Goal: Transaction & Acquisition: Purchase product/service

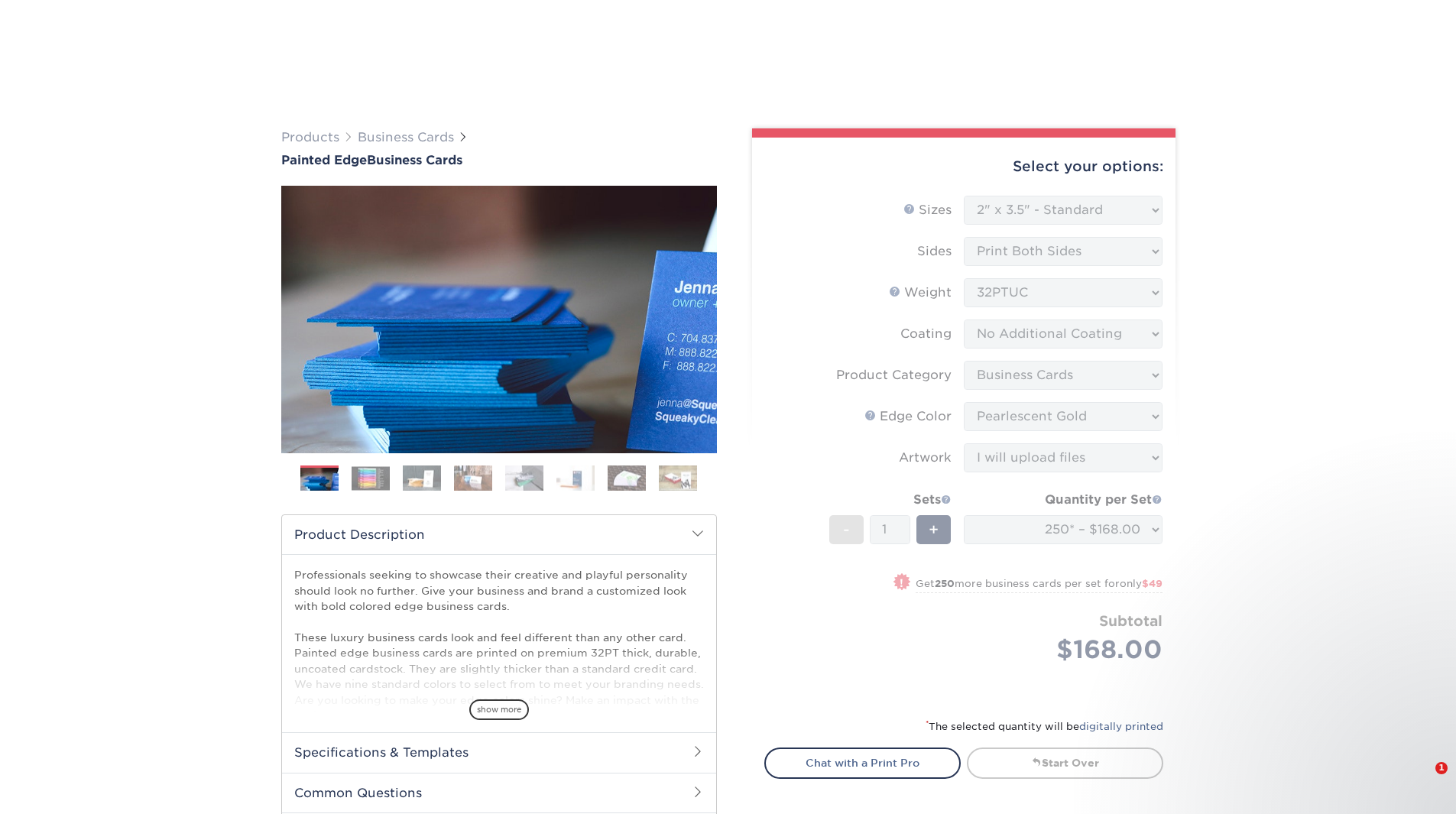
select select "2.00x3.50"
select select "3b5148f1-0588-4f88-a218-97bcfdce65c1"
select select "84f43a64-87e1-46ad-aba1-d69946adcbfc"
select select "upload"
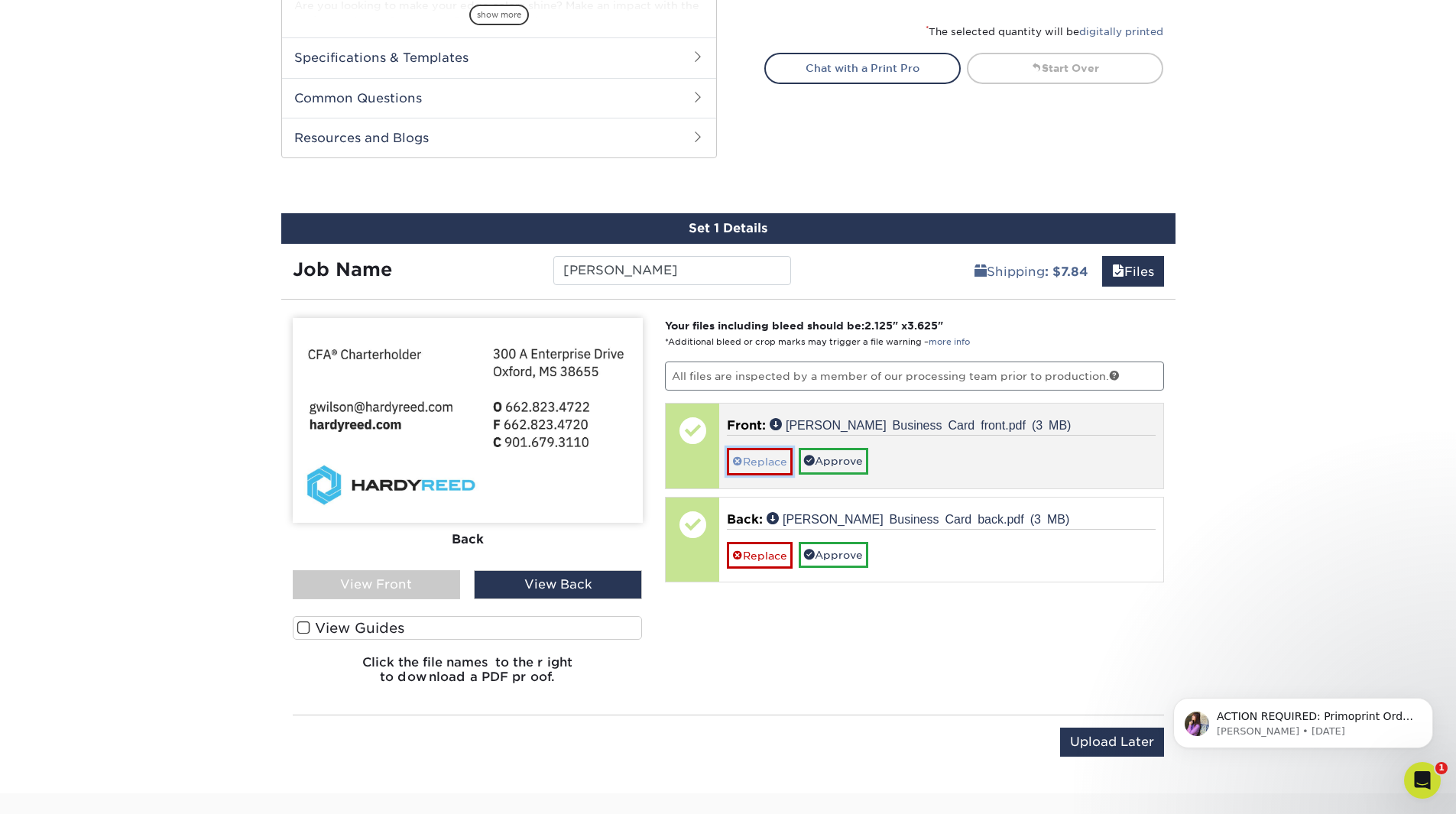
click at [754, 460] on link "Replace" at bounding box center [760, 460] width 66 height 26
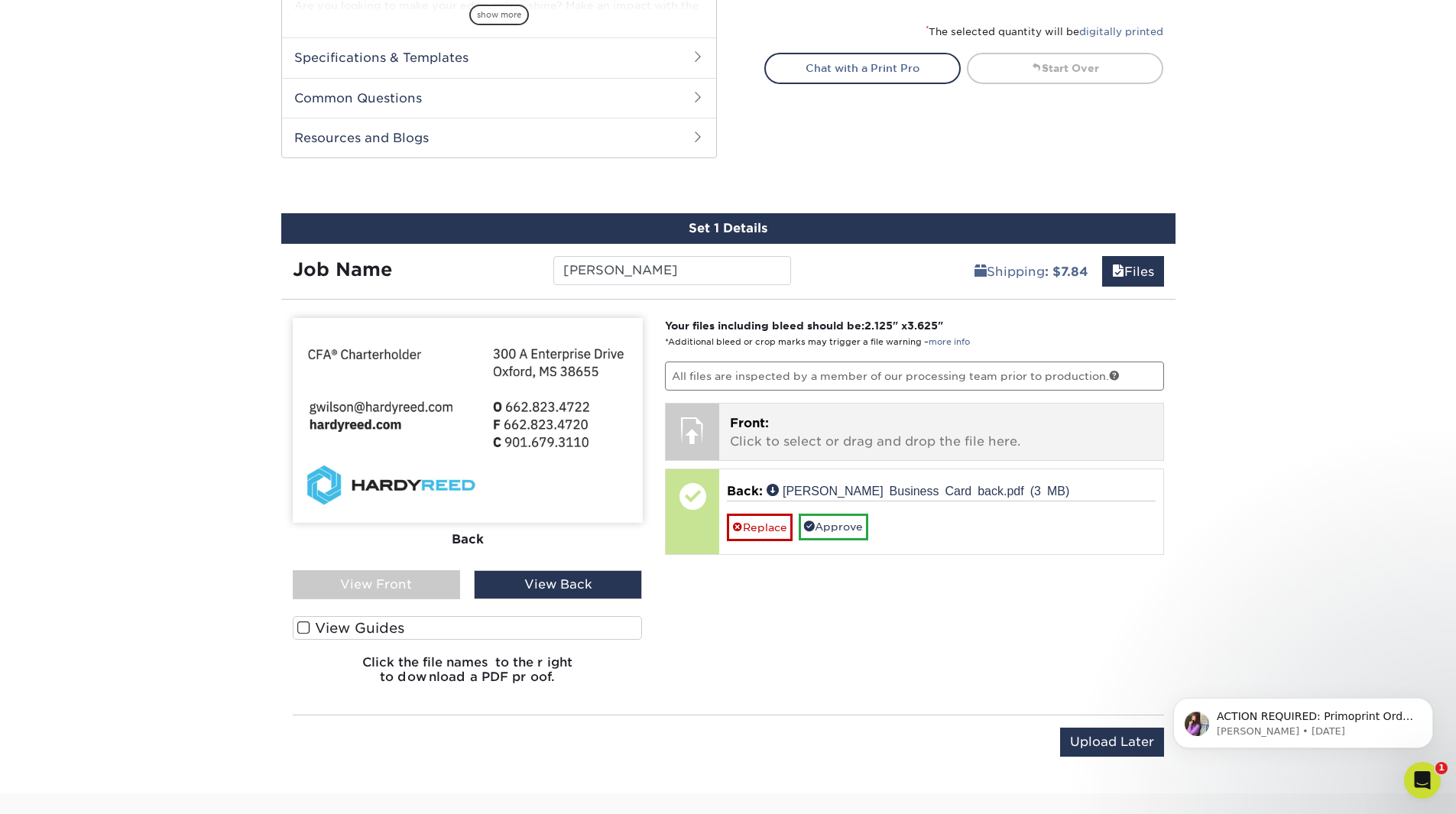
click at [762, 439] on p "Front: Click to select or drag and drop the file here." at bounding box center [941, 432] width 423 height 37
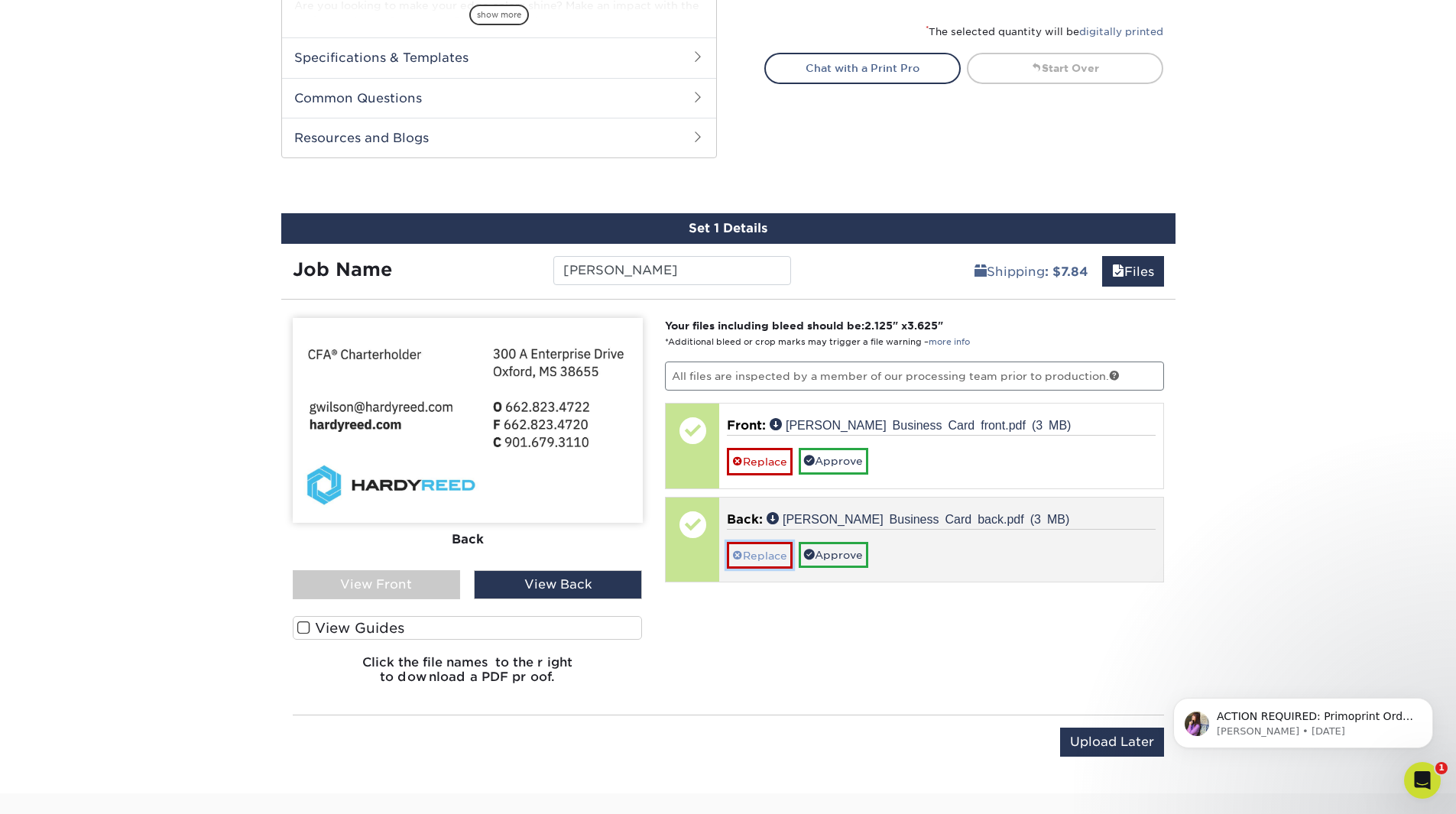
click at [763, 557] on link "Replace" at bounding box center [760, 554] width 66 height 26
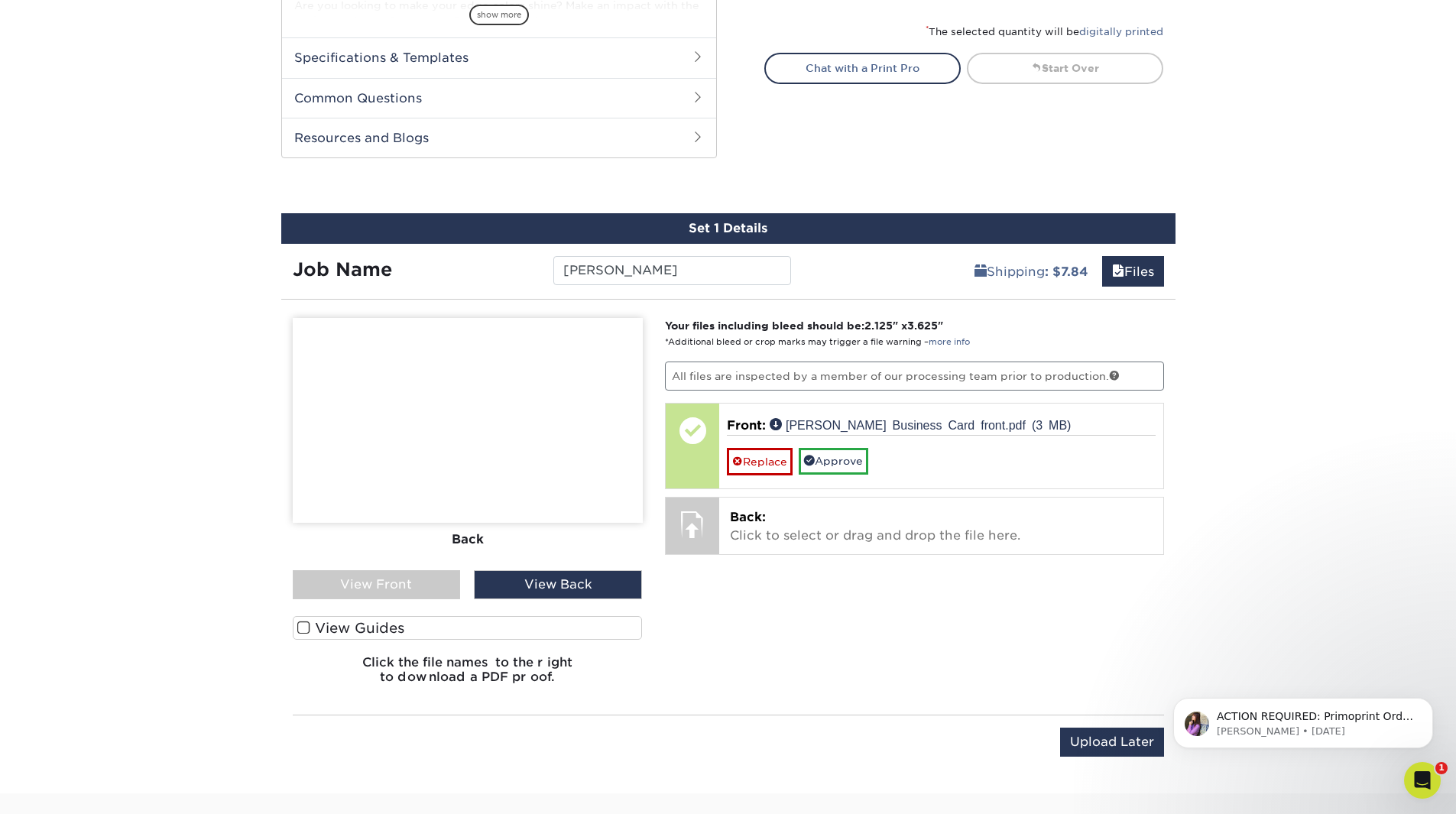
click at [510, 459] on img at bounding box center [468, 420] width 350 height 205
click at [456, 375] on img at bounding box center [468, 420] width 350 height 205
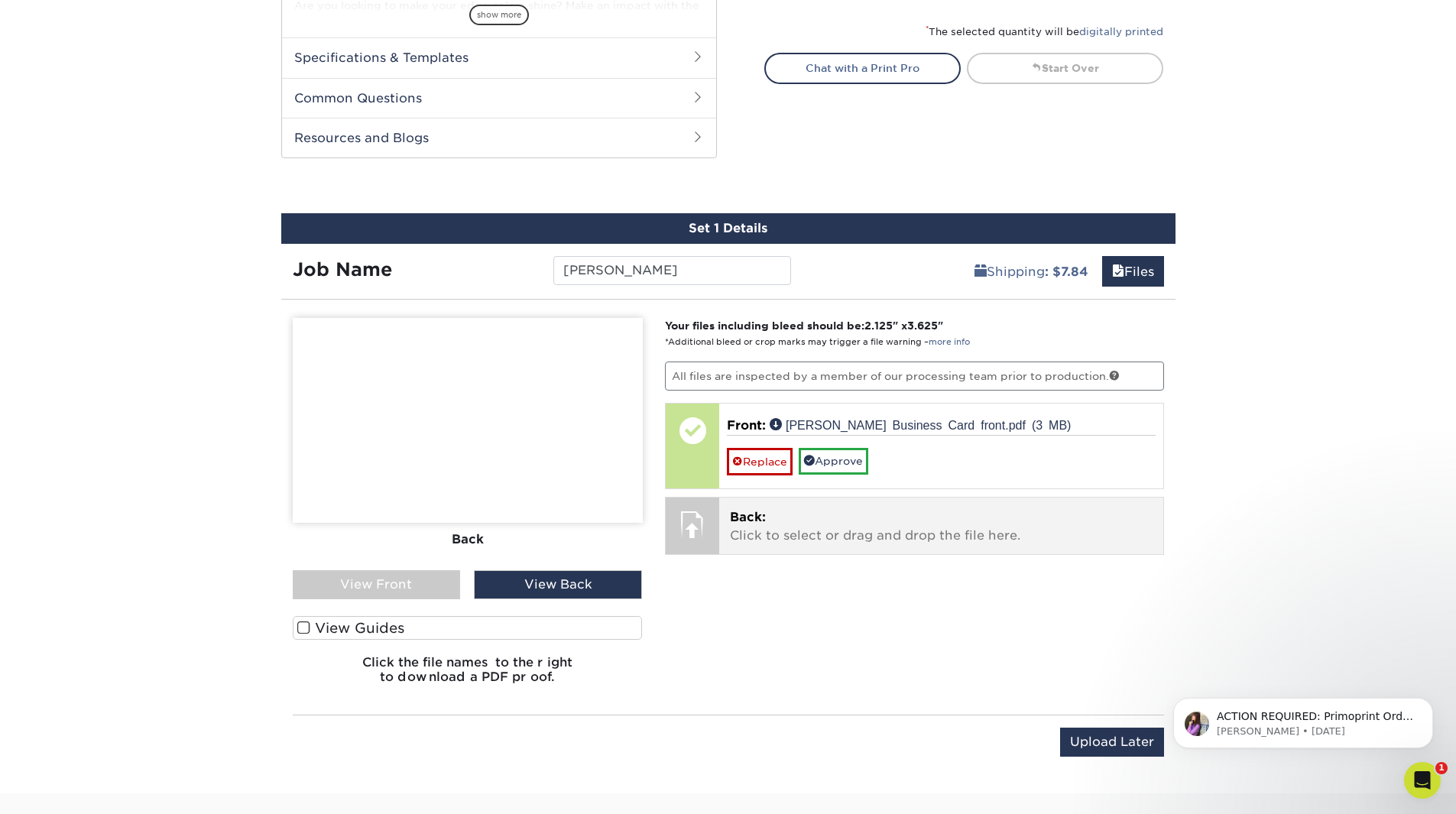
click at [757, 512] on span "Back:" at bounding box center [748, 517] width 36 height 15
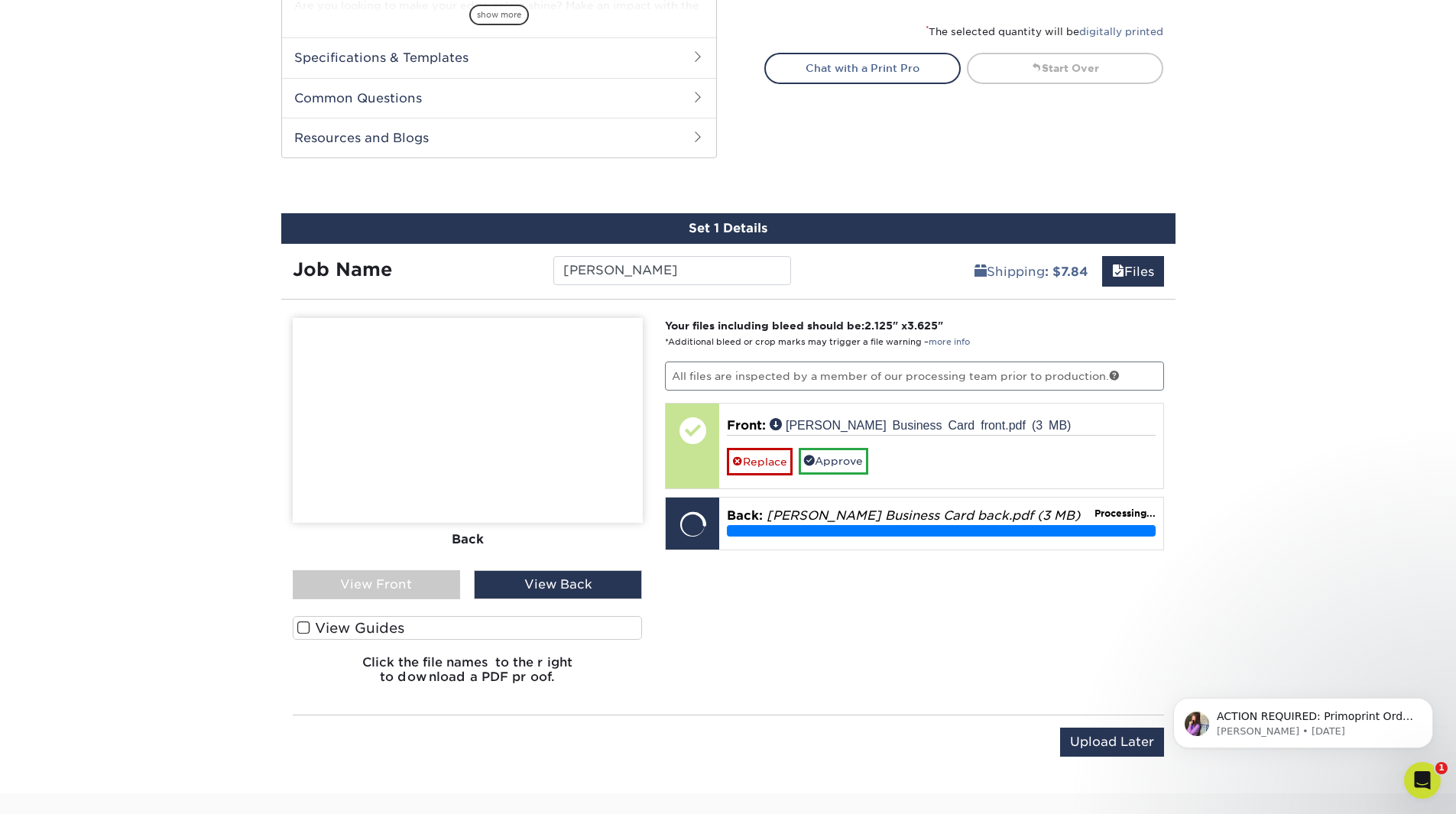
click at [385, 588] on div "View Front" at bounding box center [377, 584] width 168 height 29
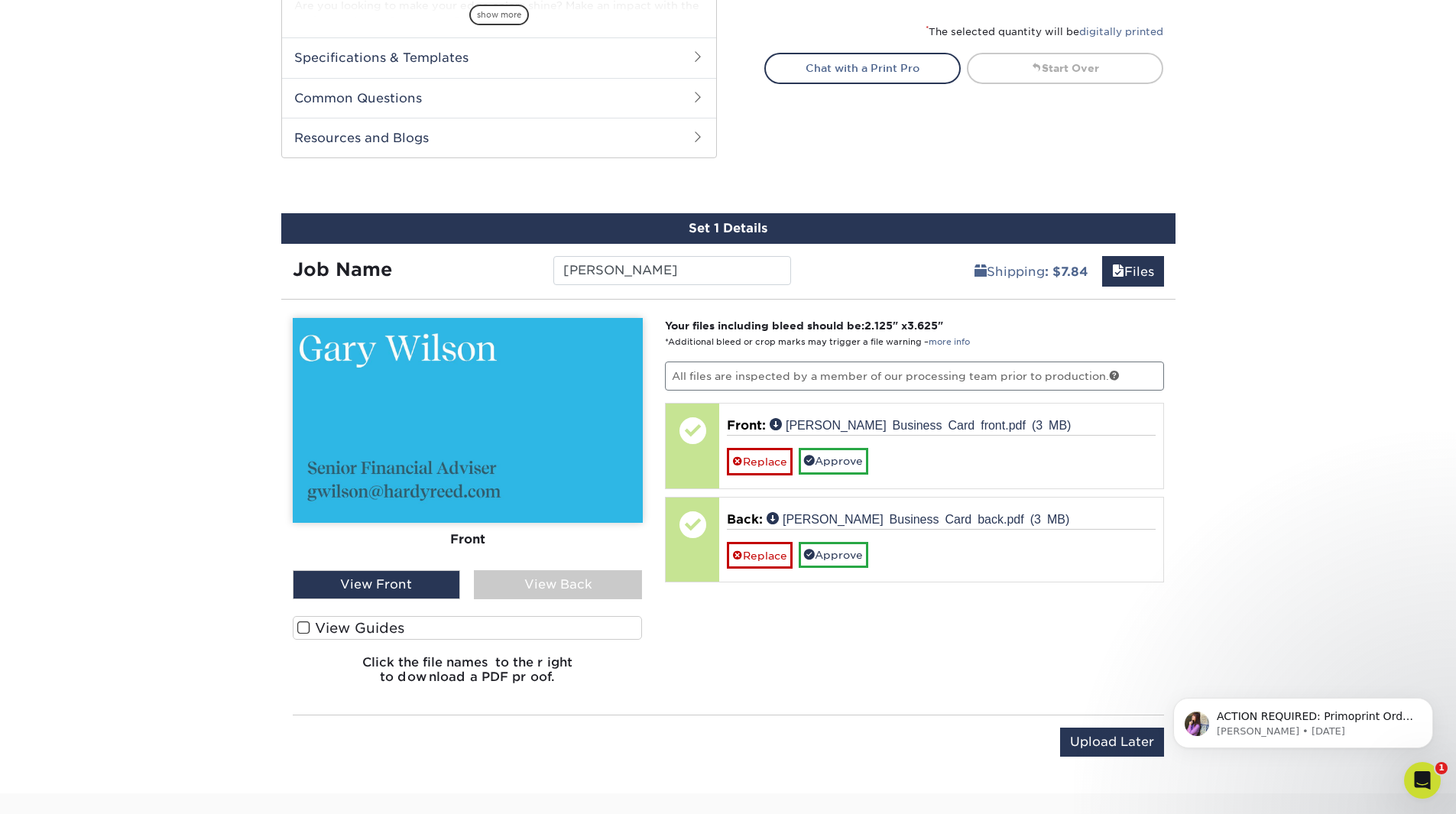
click at [570, 586] on div "View Back" at bounding box center [558, 584] width 168 height 29
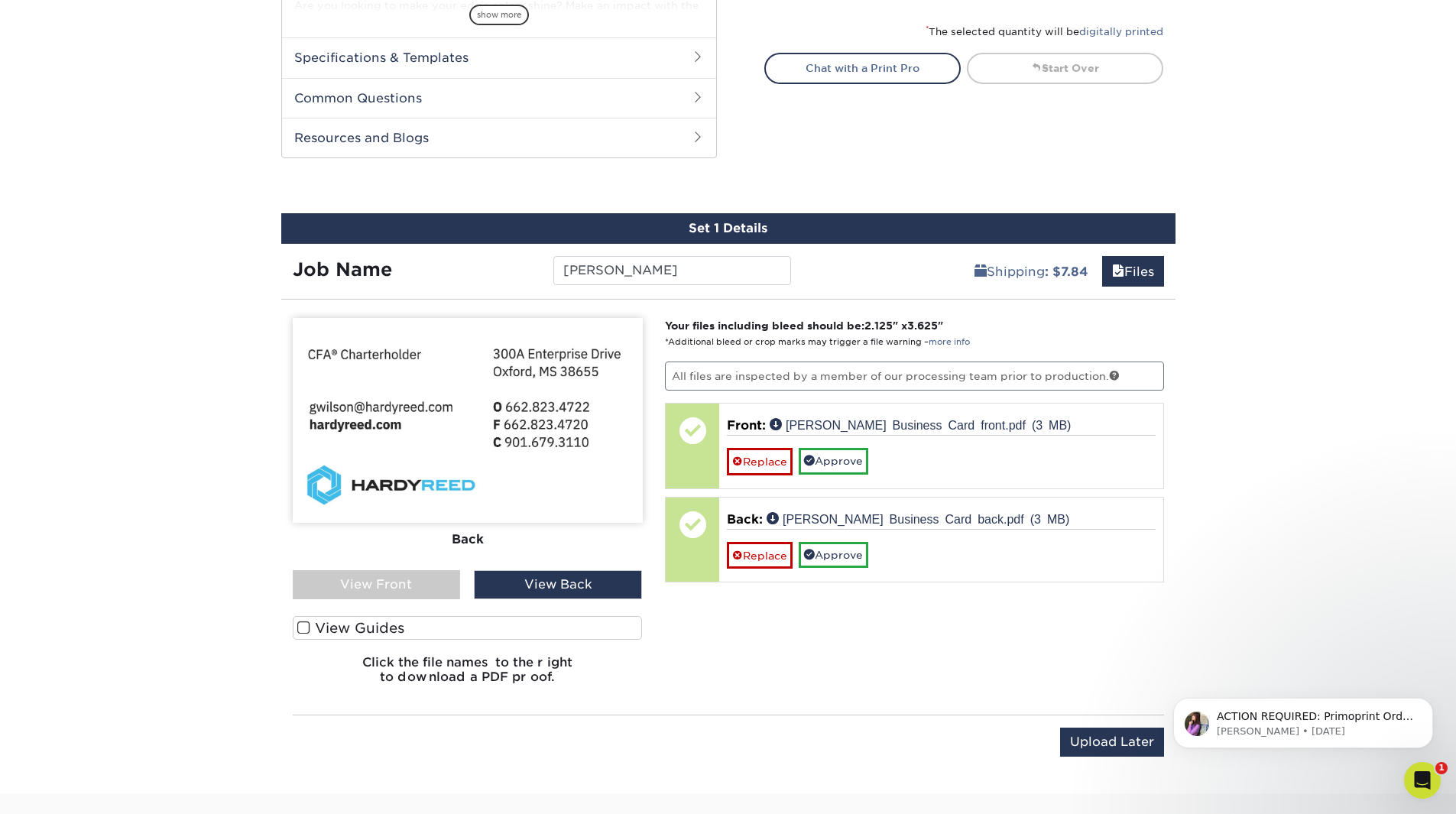
click at [791, 659] on div "Your files including bleed should be: 2.125 " x 3.625 " *Additional bleed or cr…" at bounding box center [914, 507] width 522 height 378
